Goal: Find specific page/section: Find specific page/section

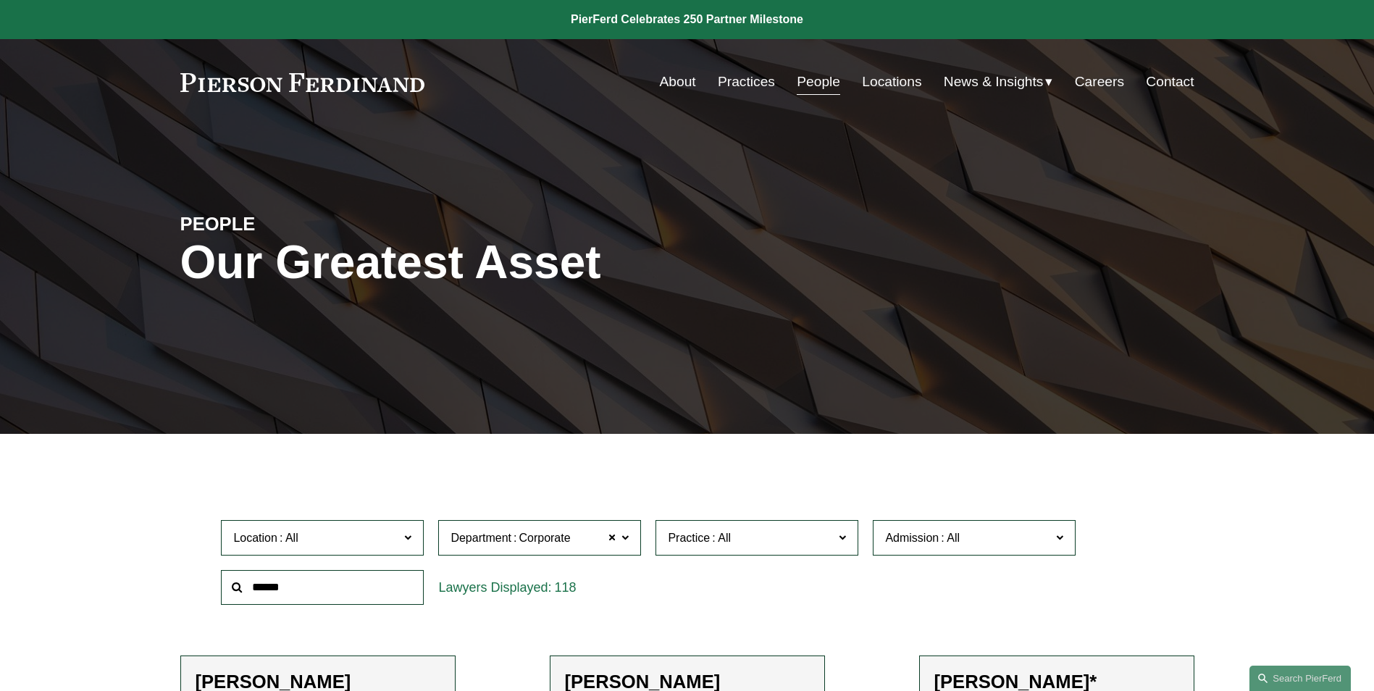
click at [727, 82] on link "Practices" at bounding box center [746, 82] width 57 height 28
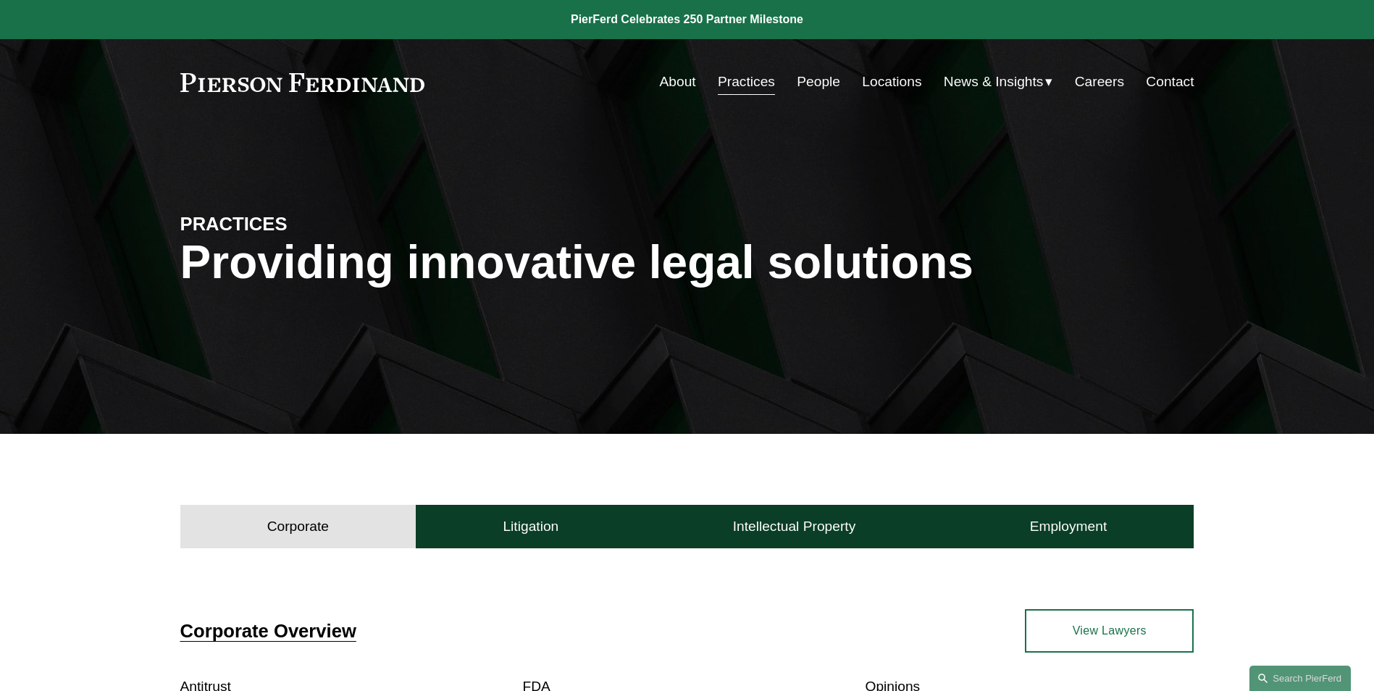
click at [821, 84] on link "People" at bounding box center [818, 82] width 43 height 28
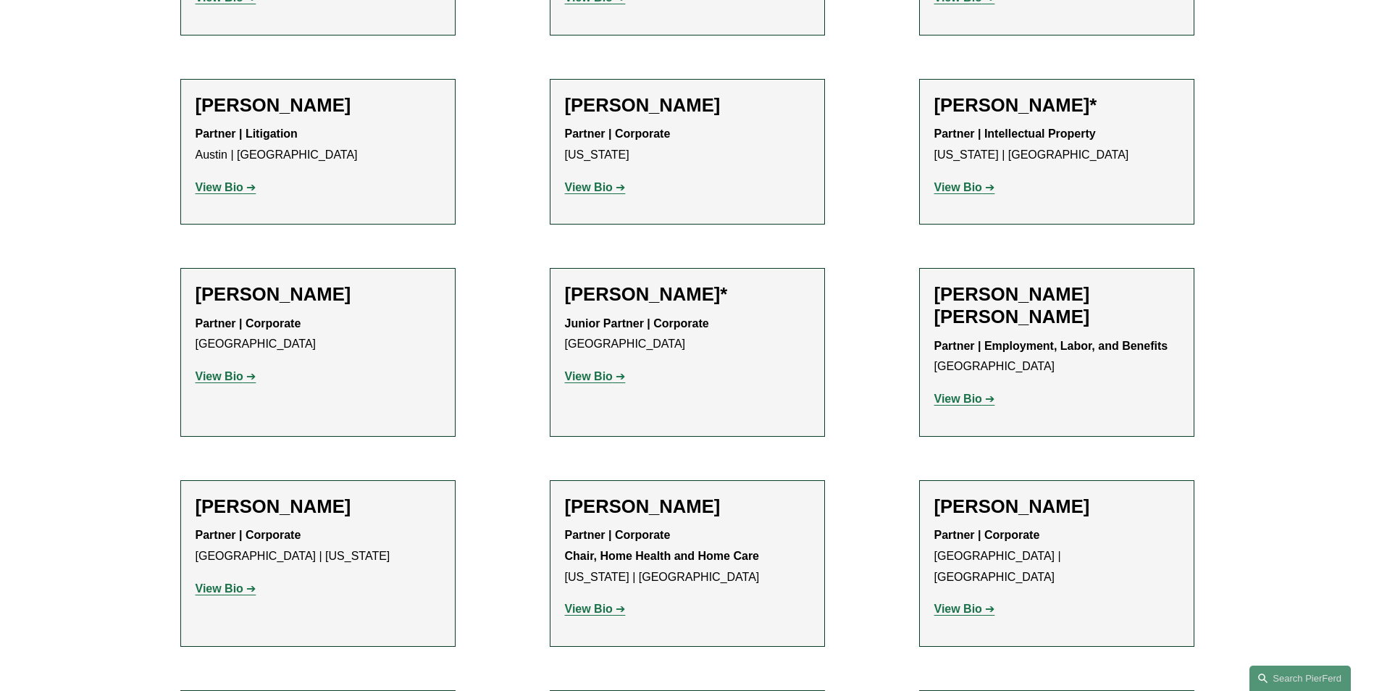
scroll to position [942, 0]
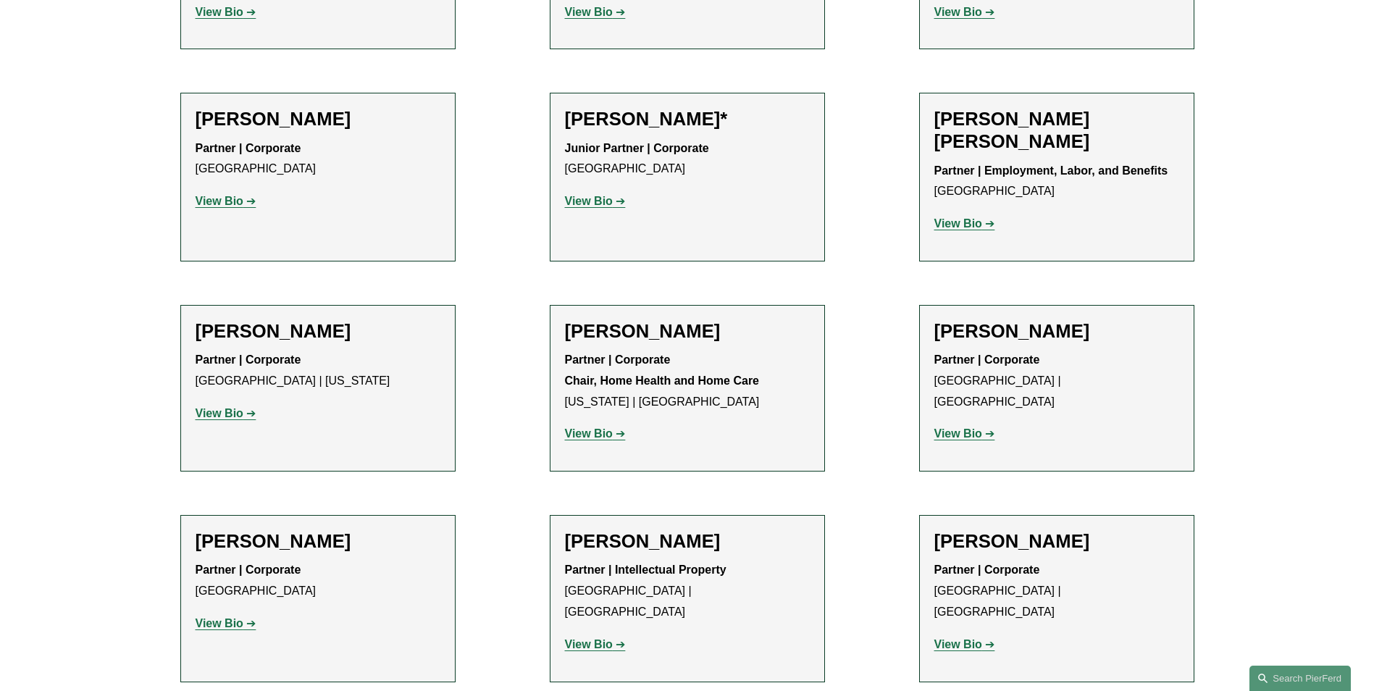
click at [230, 418] on strong "View Bio" at bounding box center [220, 413] width 48 height 12
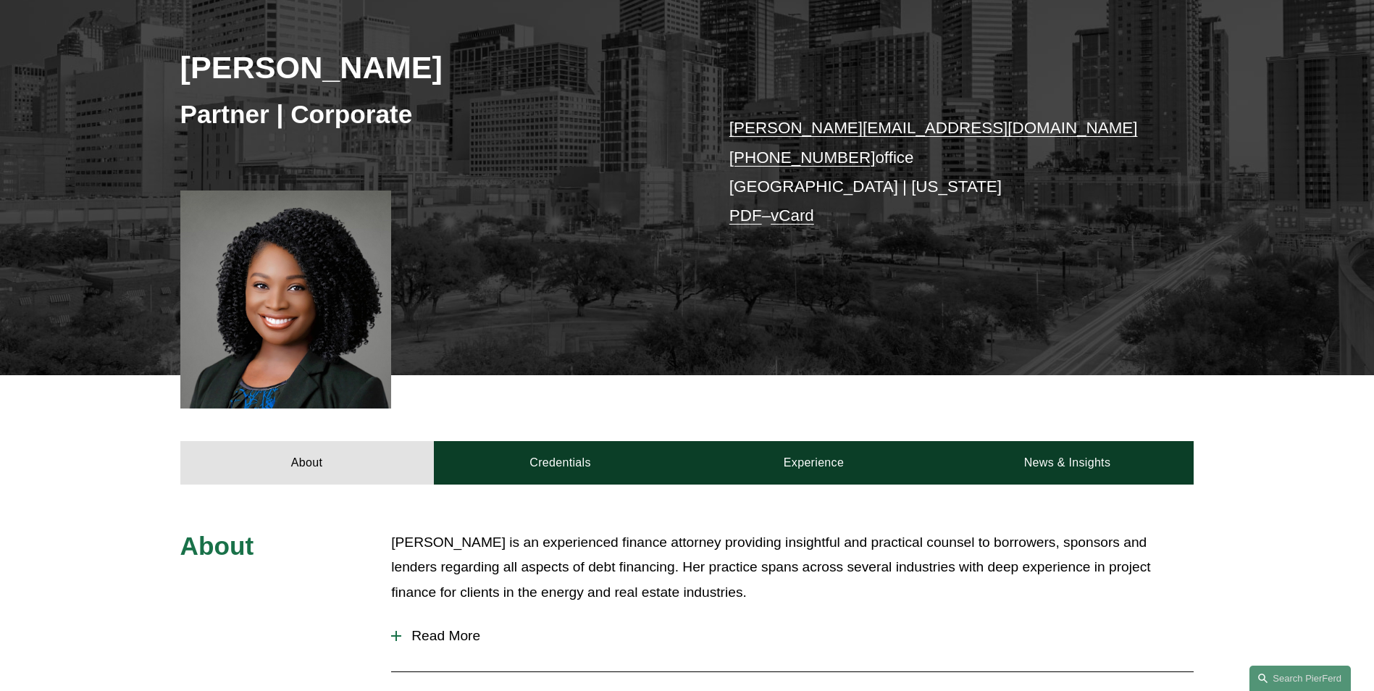
scroll to position [362, 0]
